Goal: Task Accomplishment & Management: Manage account settings

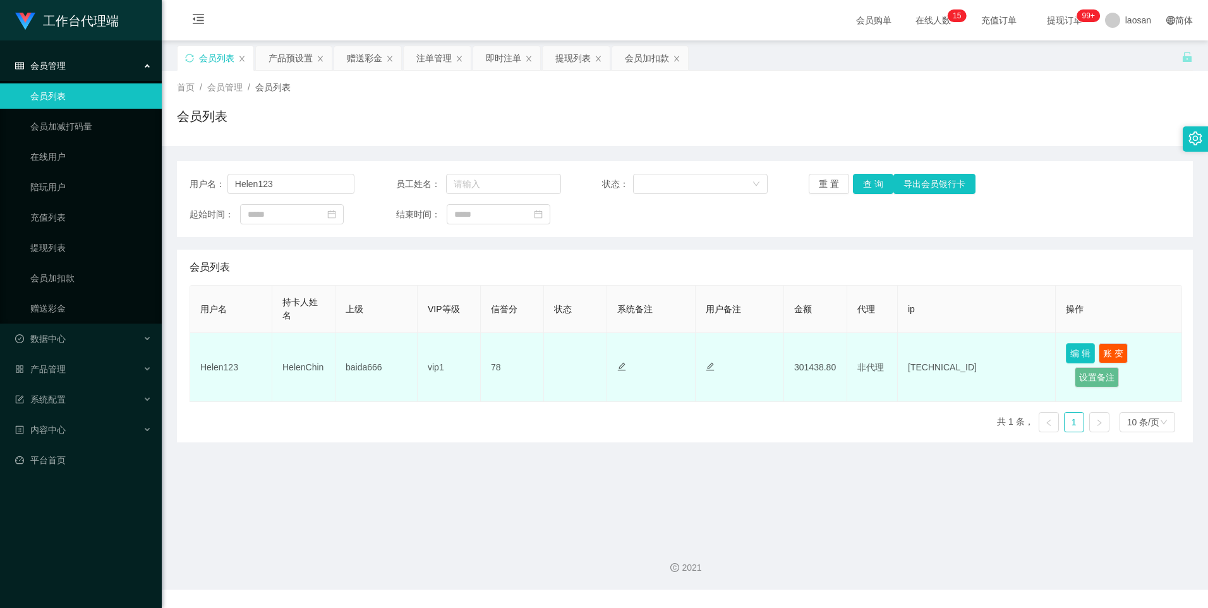
click at [1083, 347] on button "编 辑" at bounding box center [1080, 353] width 29 height 20
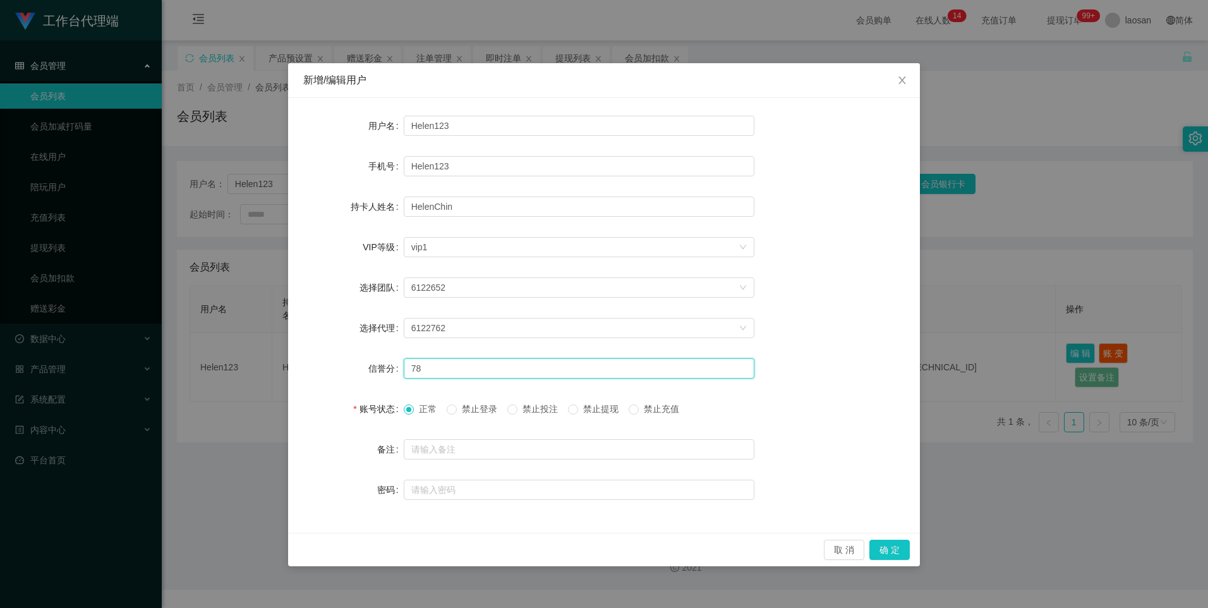
click at [444, 367] on input "78" at bounding box center [579, 368] width 351 height 20
click at [443, 368] on input "78" at bounding box center [579, 368] width 351 height 20
type input "86"
click at [882, 551] on button "确 定" at bounding box center [889, 549] width 40 height 20
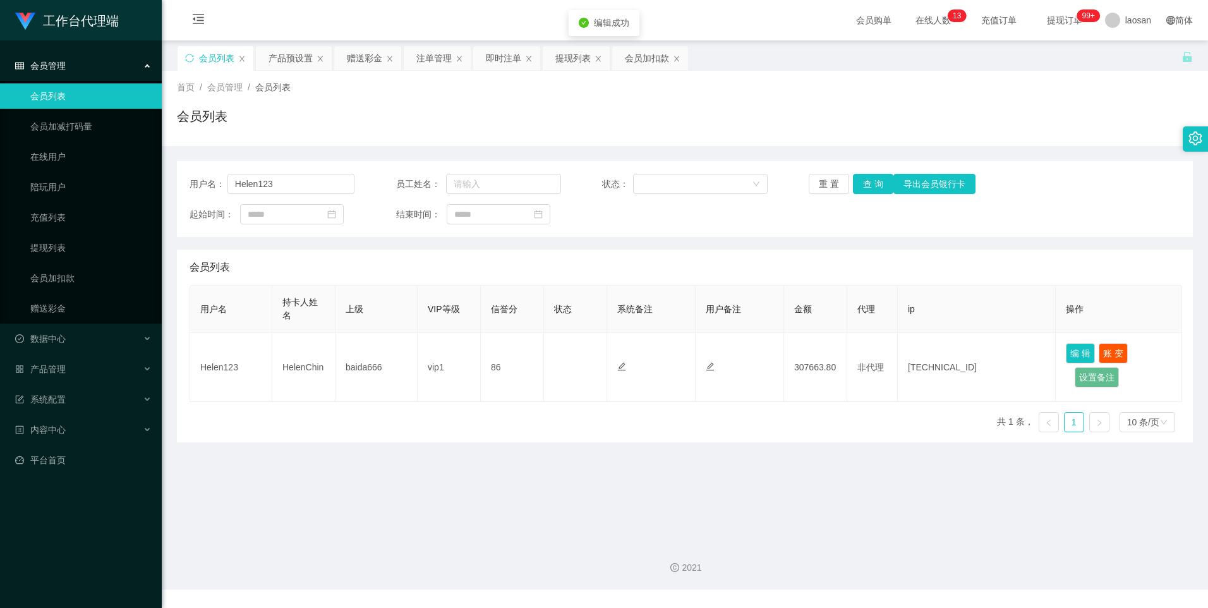
click at [556, 454] on main "关闭左侧 关闭右侧 关闭其它 刷新页面 会员列表 产品预设置 赠送彩金 注单管理 即时注单 提现列表 会员加扣款 首页 / 会员管理 / 会员列表 / 会员列…" at bounding box center [685, 285] width 1046 height 490
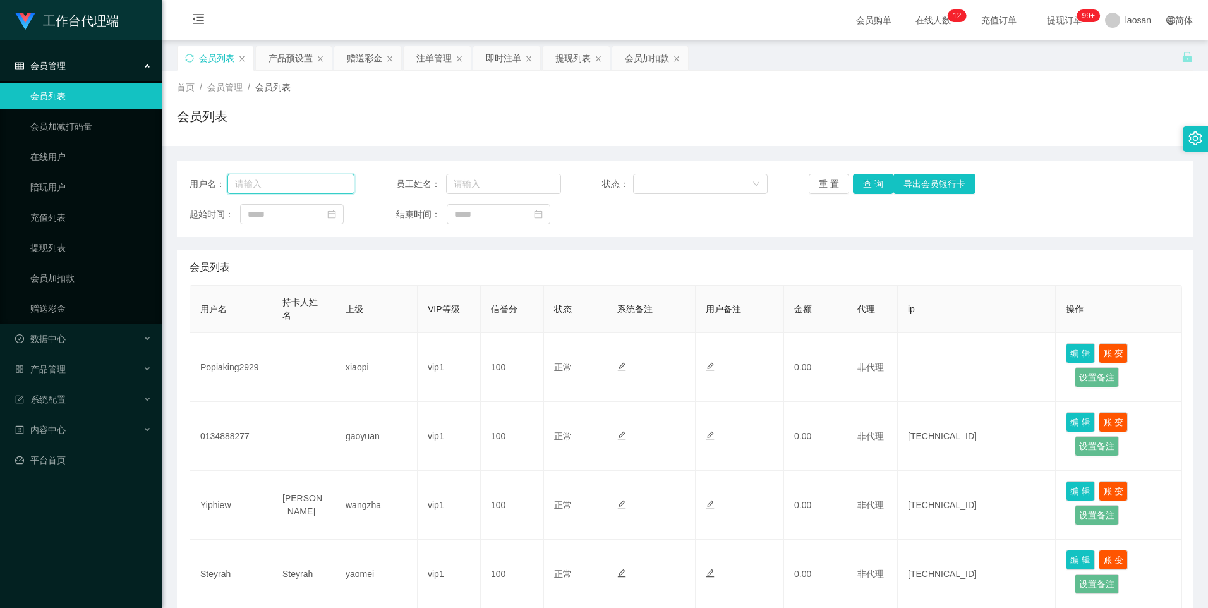
click at [327, 189] on input "text" at bounding box center [291, 184] width 128 height 20
click at [279, 51] on div "产品预设置" at bounding box center [290, 58] width 44 height 24
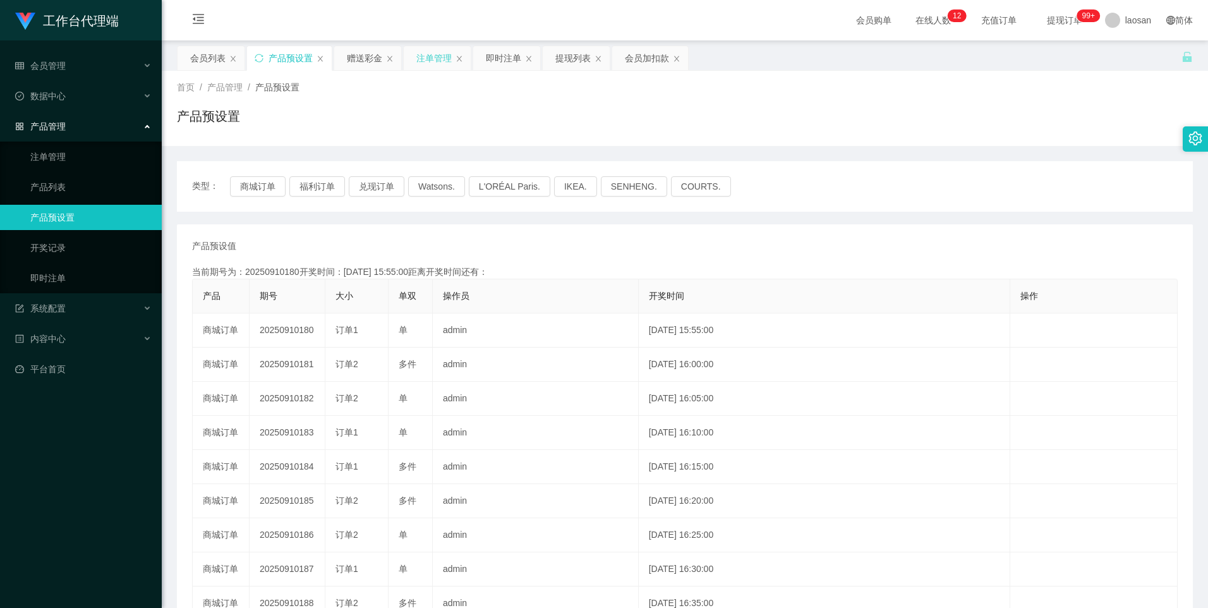
click at [437, 51] on div "注单管理" at bounding box center [433, 58] width 35 height 24
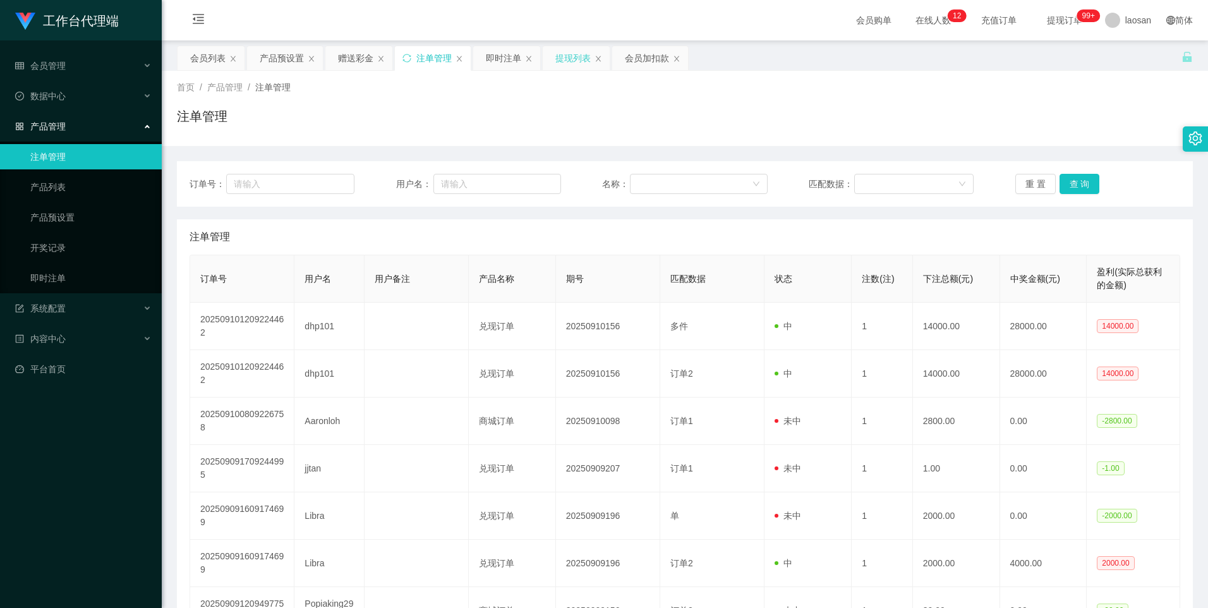
click at [575, 66] on div "提现列表" at bounding box center [572, 58] width 35 height 24
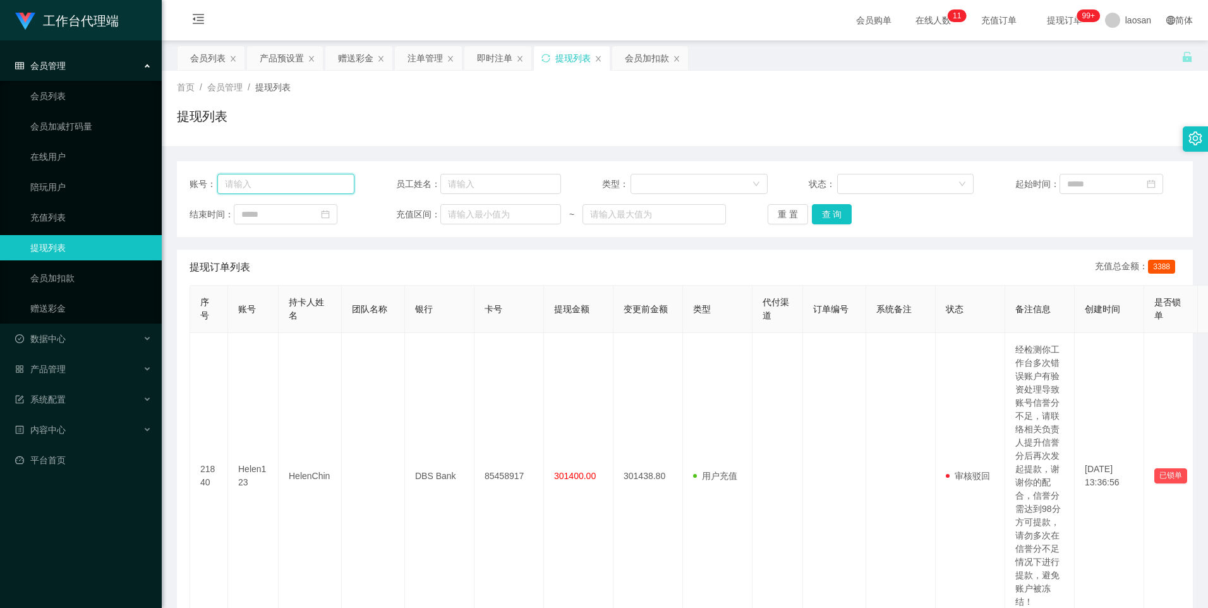
click at [255, 183] on input "text" at bounding box center [285, 184] width 137 height 20
paste input "Helen123"
type input "Helen123"
drag, startPoint x: 201, startPoint y: 61, endPoint x: 256, endPoint y: 105, distance: 71.0
click at [201, 61] on div "会员列表" at bounding box center [207, 58] width 35 height 24
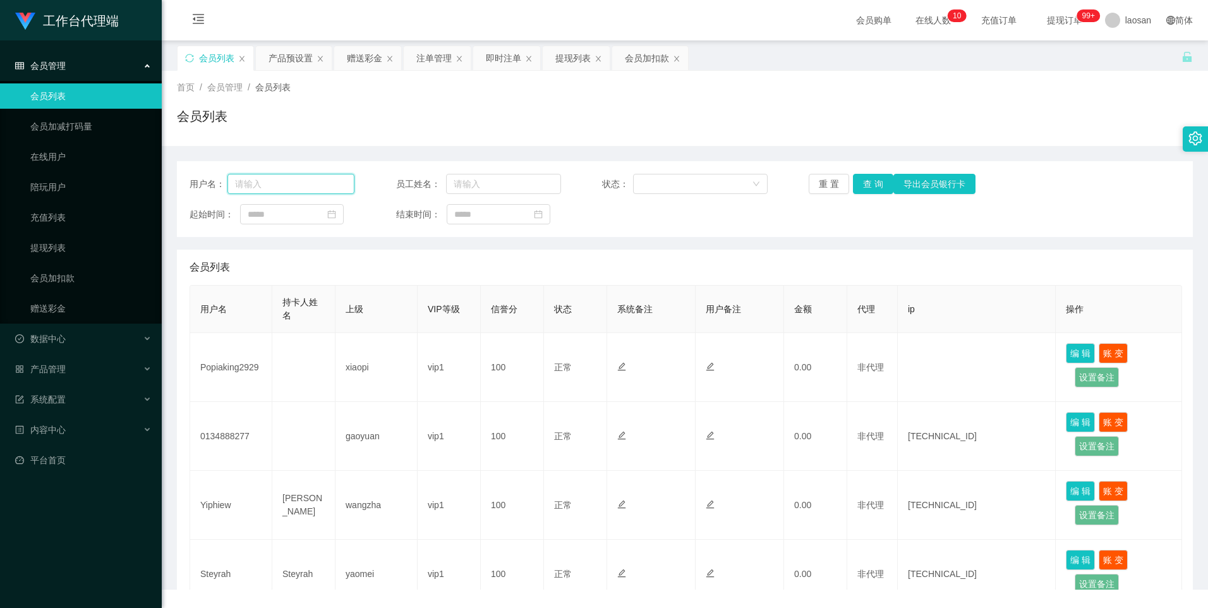
click at [301, 185] on input "text" at bounding box center [291, 184] width 128 height 20
paste input "Helen123"
type input "Helen123"
click at [863, 179] on button "查 询" at bounding box center [873, 184] width 40 height 20
